Goal: Task Accomplishment & Management: Use online tool/utility

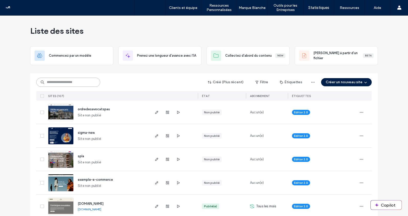
click at [69, 83] on input at bounding box center [68, 82] width 64 height 9
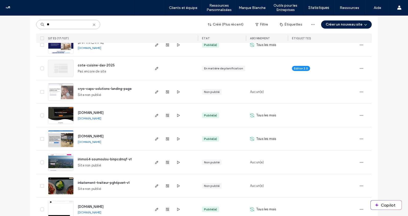
scroll to position [92, 0]
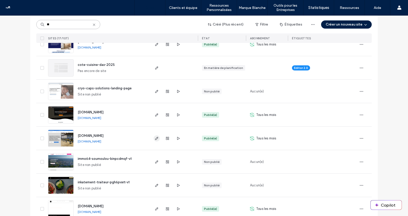
type input "**"
click at [156, 139] on icon "button" at bounding box center [157, 139] width 4 height 4
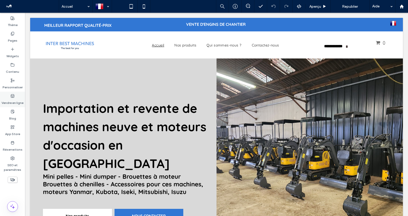
click at [12, 99] on label "Vendre en ligne" at bounding box center [13, 101] width 22 height 7
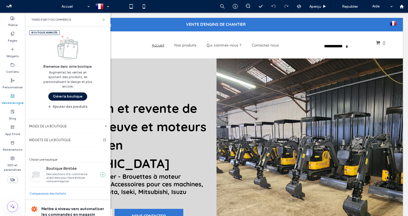
click at [62, 97] on button "Gérer la boutique" at bounding box center [67, 97] width 39 height 8
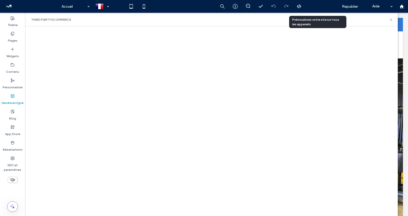
click at [321, 4] on div "Aperçu" at bounding box center [318, 6] width 25 height 4
